Goal: Task Accomplishment & Management: Use online tool/utility

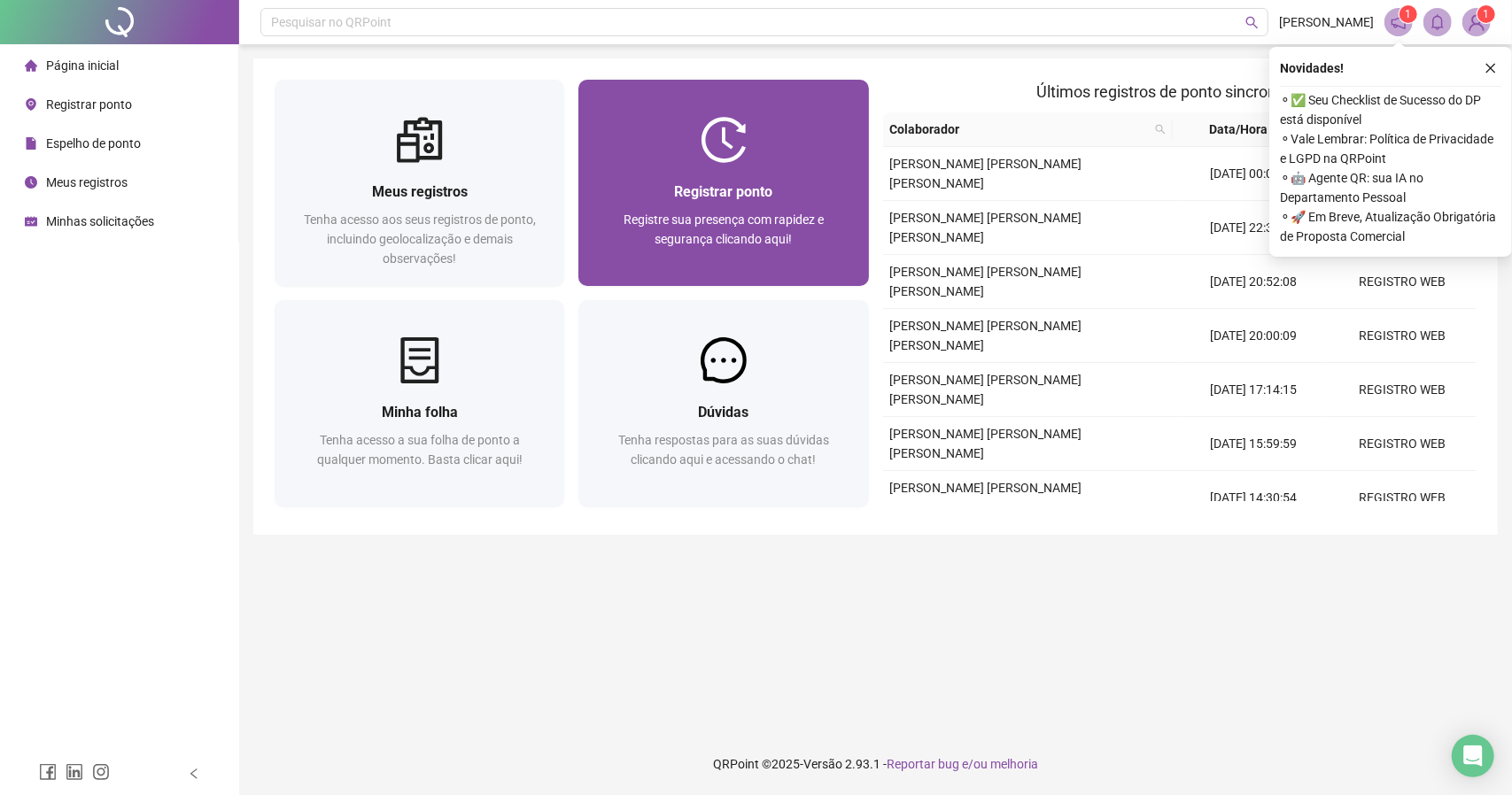
click at [696, 205] on div "Registrar ponto Registre sua presença com rapidez e segurança clicando aqui!" at bounding box center [723, 225] width 247 height 88
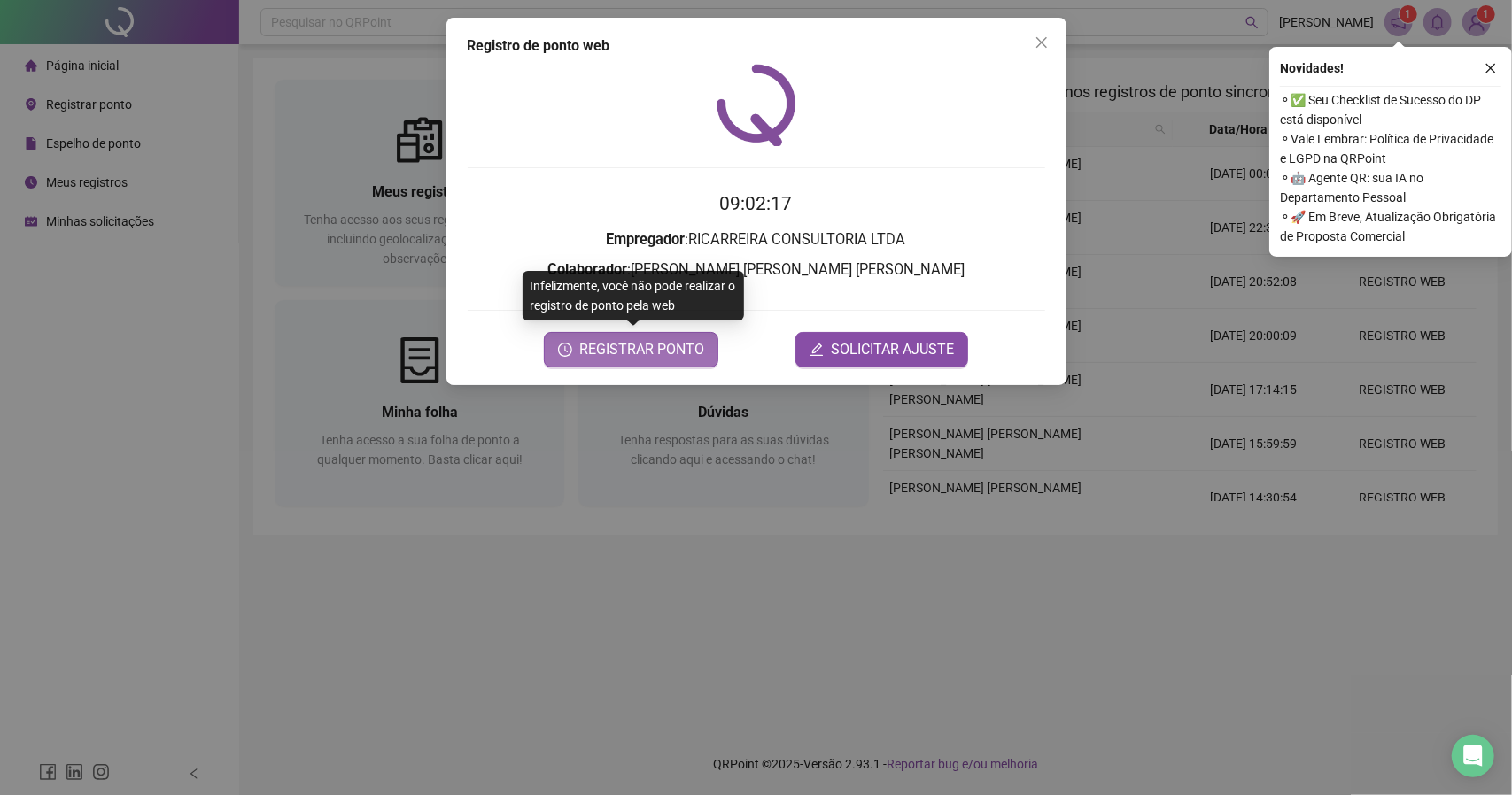
click at [661, 361] on button "REGISTRAR PONTO" at bounding box center [631, 349] width 175 height 36
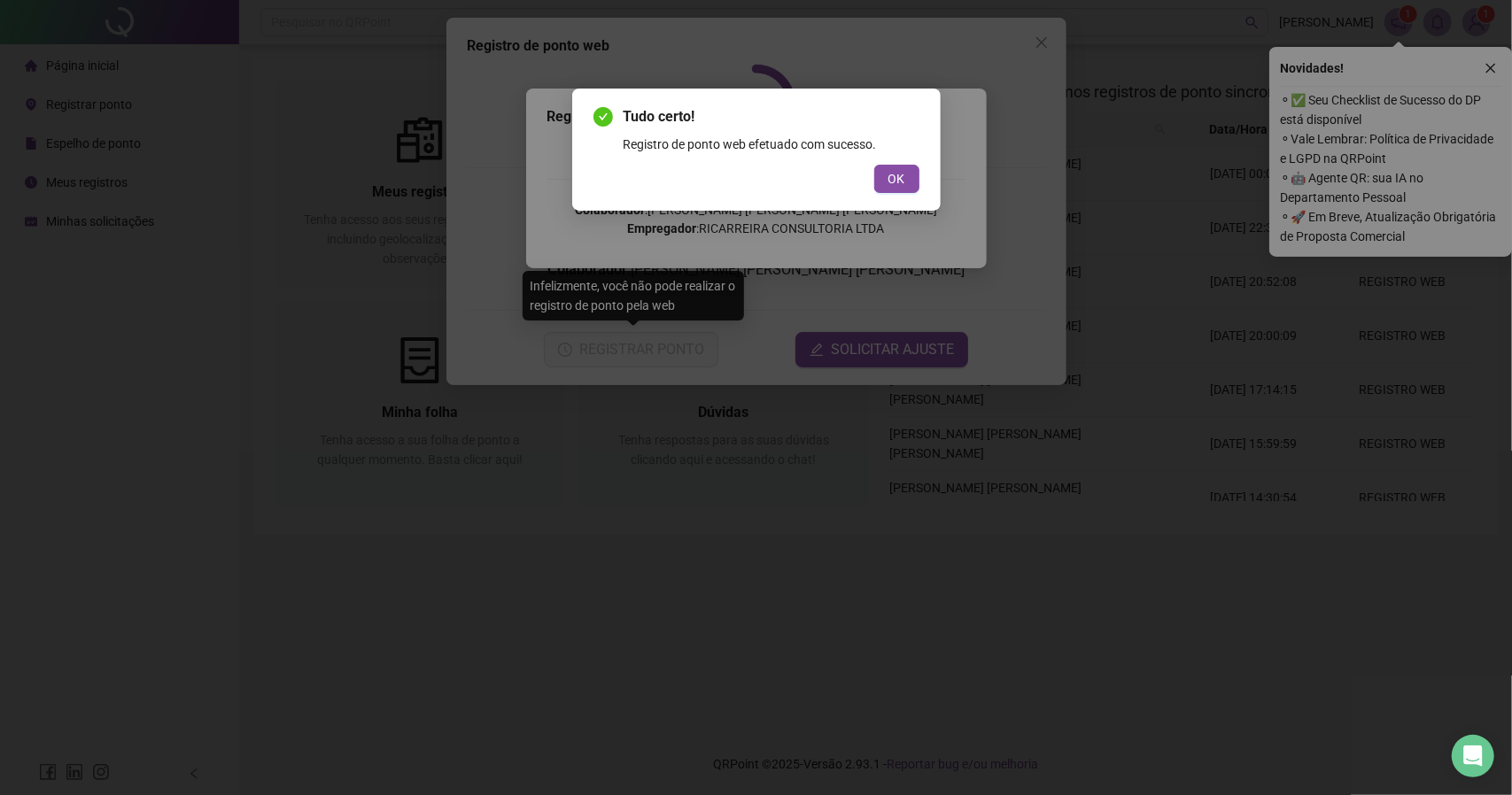
click at [878, 177] on button "OK" at bounding box center [896, 178] width 45 height 28
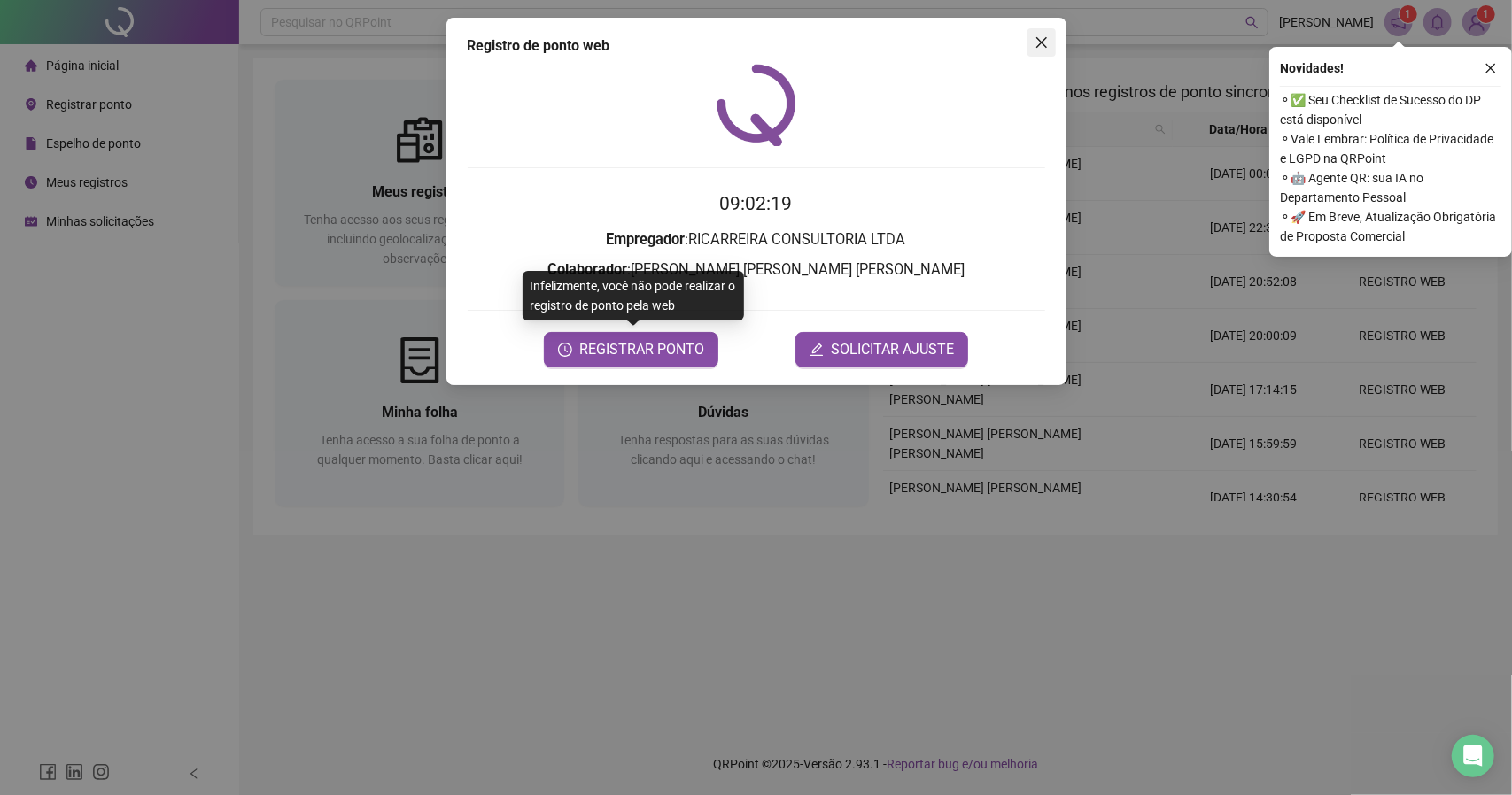
click at [1052, 36] on span "Close" at bounding box center [1041, 43] width 28 height 15
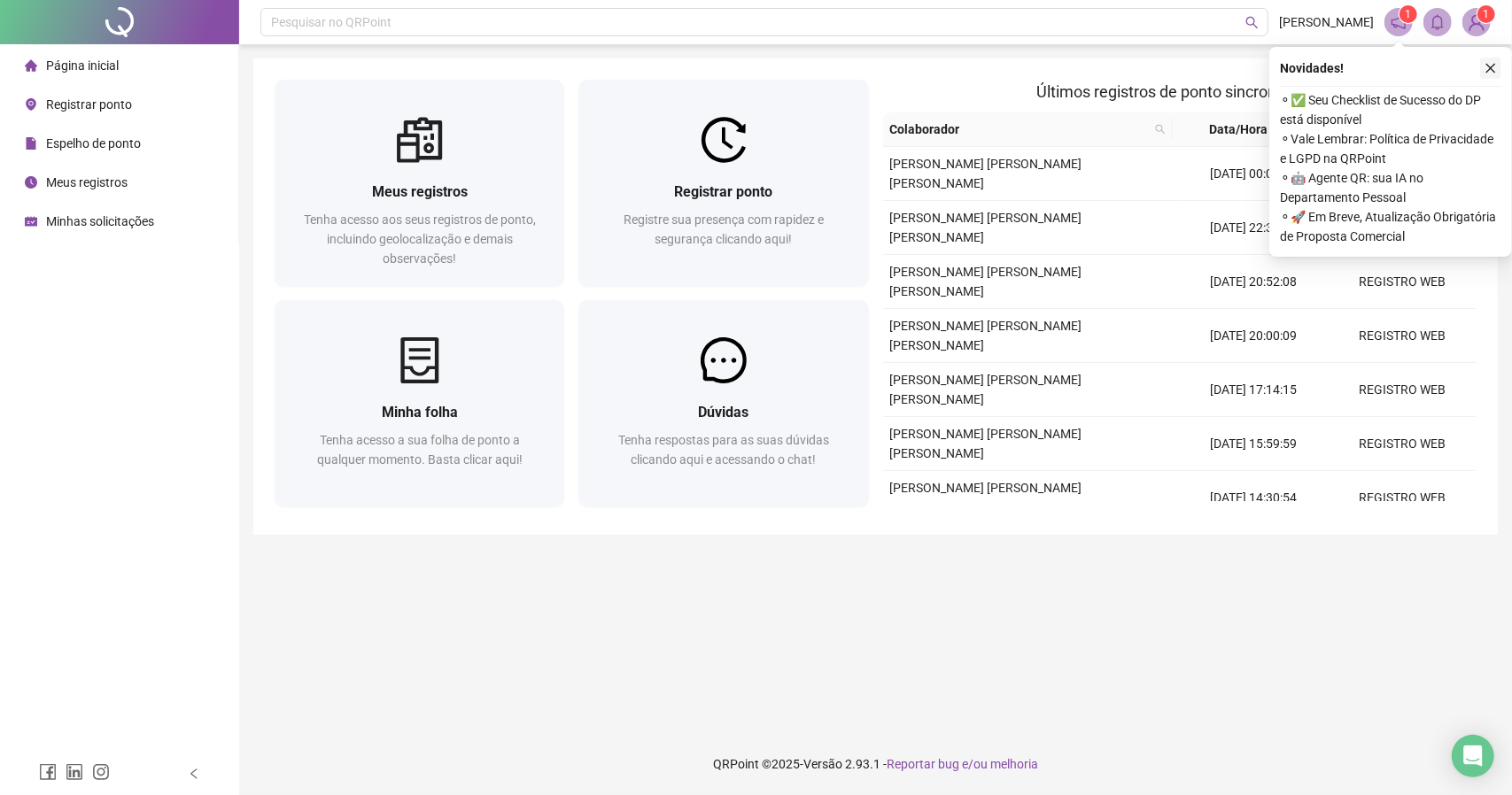
click at [1489, 65] on icon "close" at bounding box center [1491, 69] width 13 height 13
click at [1490, 70] on icon "close" at bounding box center [1491, 69] width 13 height 13
